Goal: Task Accomplishment & Management: Use online tool/utility

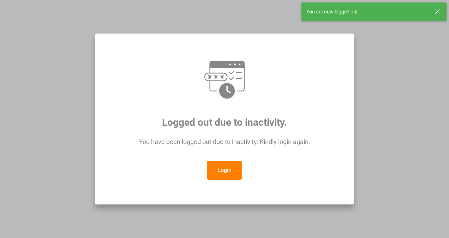
click at [234, 172] on button "Login" at bounding box center [224, 170] width 35 height 19
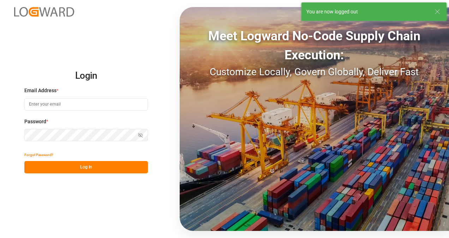
click at [87, 104] on input at bounding box center [86, 104] width 124 height 12
type input "[PERSON_NAME][EMAIL_ADDRESS][DOMAIN_NAME]"
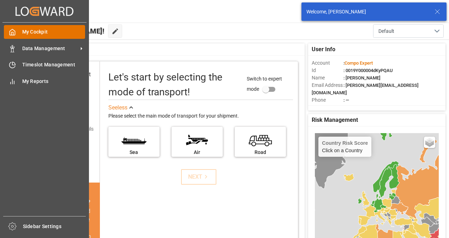
click at [27, 29] on span "My Cockpit" at bounding box center [53, 31] width 63 height 7
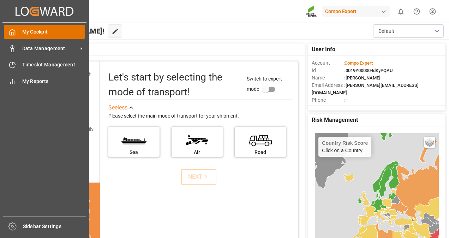
click at [18, 31] on div "My Cockpit My Cockpit" at bounding box center [44, 32] width 81 height 14
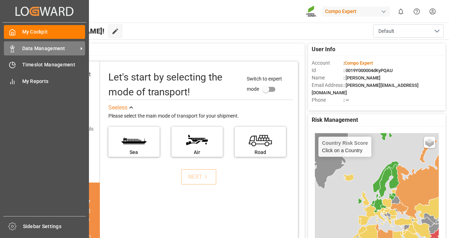
click at [27, 46] on span "Data Management" at bounding box center [50, 48] width 56 height 7
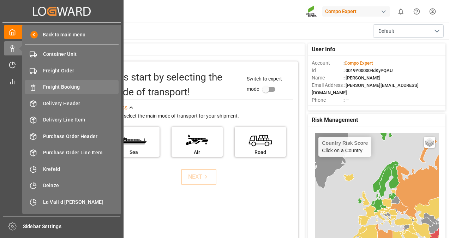
click at [64, 87] on span "Freight Booking" at bounding box center [81, 86] width 76 height 7
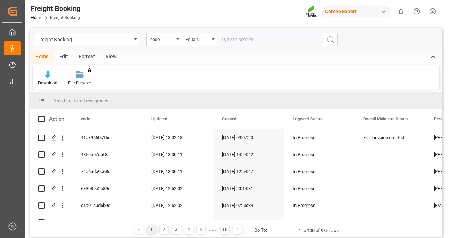
click at [112, 56] on div "View" at bounding box center [111, 57] width 22 height 12
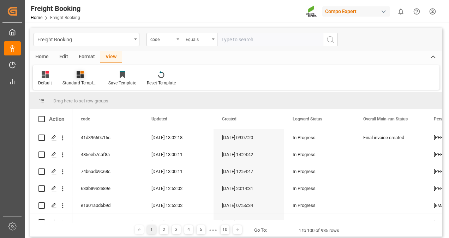
click at [85, 73] on div at bounding box center [80, 74] width 35 height 7
click at [87, 105] on div "Overview Countries" at bounding box center [99, 100] width 69 height 14
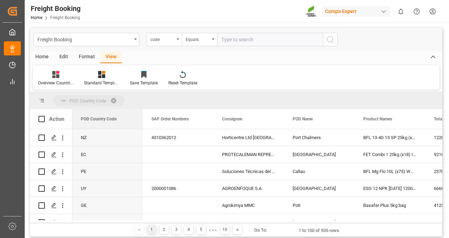
drag, startPoint x: 95, startPoint y: 119, endPoint x: 100, endPoint y: 100, distance: 19.2
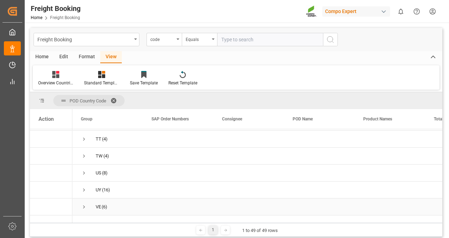
scroll to position [671, 0]
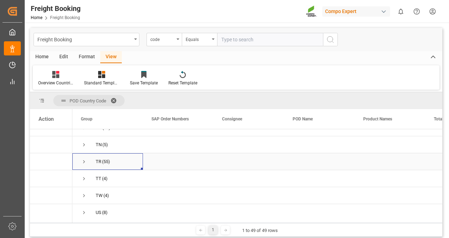
click at [84, 161] on span "Press SPACE to select this row." at bounding box center [84, 162] width 6 height 6
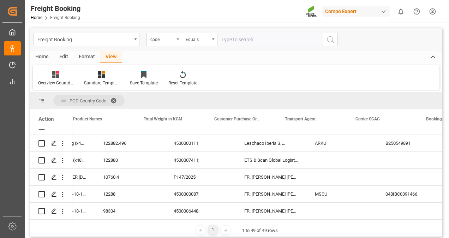
scroll to position [0, 0]
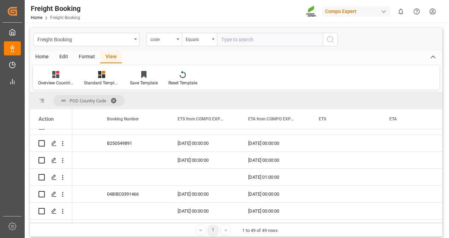
drag, startPoint x: 290, startPoint y: 220, endPoint x: 257, endPoint y: 222, distance: 33.2
click at [250, 223] on div at bounding box center [256, 221] width 368 height 2
drag, startPoint x: 276, startPoint y: 223, endPoint x: 235, endPoint y: 222, distance: 40.6
click at [235, 222] on div "POD Country Code Drag here to set column labels Action Transport Agent Carrier …" at bounding box center [236, 164] width 413 height 145
drag, startPoint x: 133, startPoint y: 224, endPoint x: 137, endPoint y: 225, distance: 4.3
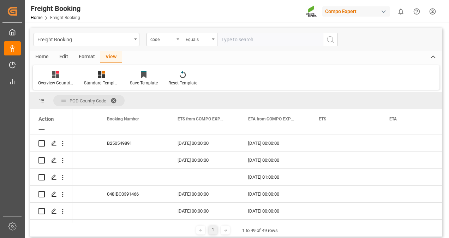
click at [134, 224] on div "1 1 to 49 of 49 rows" at bounding box center [236, 230] width 413 height 14
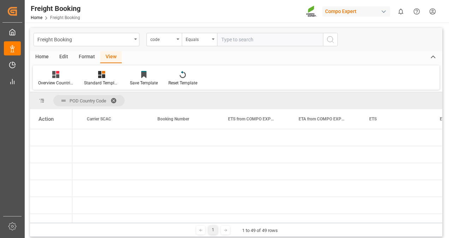
click at [106, 54] on div "View" at bounding box center [111, 57] width 22 height 12
click at [99, 75] on icon at bounding box center [101, 74] width 7 height 7
click at [109, 99] on div "Overview Countries" at bounding box center [121, 99] width 62 height 7
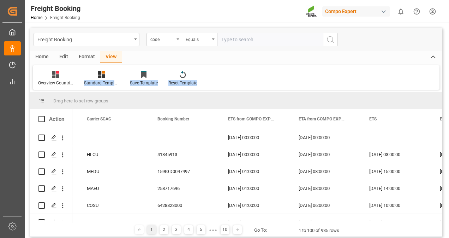
drag, startPoint x: 103, startPoint y: 72, endPoint x: 101, endPoint y: 99, distance: 26.9
click at [101, 99] on div "Freight Booking code Equals Home Edit Format View Overview Countries Standard T…" at bounding box center [236, 132] width 413 height 209
click at [103, 98] on span "Drag here to set row groups" at bounding box center [80, 100] width 55 height 5
click at [99, 76] on icon at bounding box center [101, 74] width 7 height 7
click at [99, 95] on div "Overview Countries" at bounding box center [120, 100] width 69 height 14
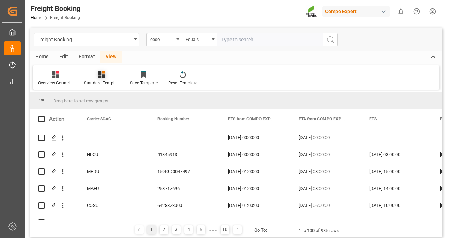
click at [103, 75] on icon at bounding box center [101, 74] width 7 height 7
click at [102, 102] on div "Overview Countries" at bounding box center [121, 99] width 62 height 7
click at [54, 71] on icon at bounding box center [55, 74] width 7 height 7
click at [101, 75] on icon at bounding box center [101, 74] width 7 height 7
click at [103, 97] on div "Overview Countries" at bounding box center [121, 99] width 62 height 7
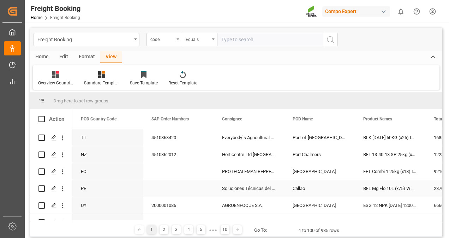
scroll to position [141, 0]
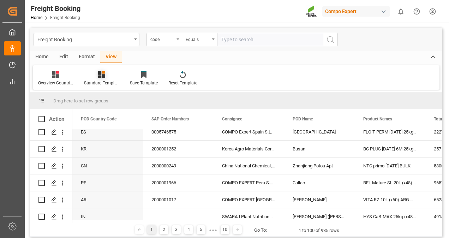
click at [104, 78] on icon at bounding box center [101, 74] width 7 height 7
click at [103, 100] on div "Overview Countries" at bounding box center [121, 99] width 62 height 7
drag, startPoint x: 104, startPoint y: 119, endPoint x: 104, endPoint y: 107, distance: 12.7
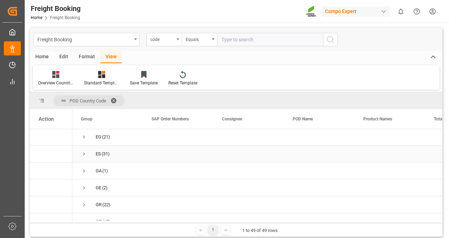
scroll to position [283, 0]
click at [84, 178] on span "Press SPACE to select this row." at bounding box center [84, 177] width 6 height 6
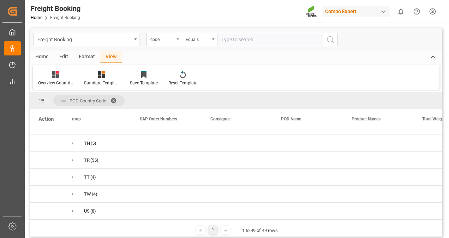
scroll to position [0, 0]
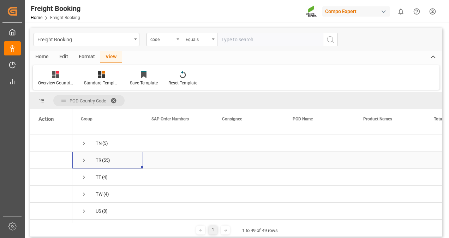
click at [84, 159] on span "Press SPACE to select this row." at bounding box center [84, 160] width 6 height 6
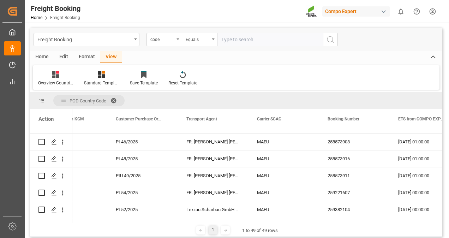
scroll to position [0, 412]
